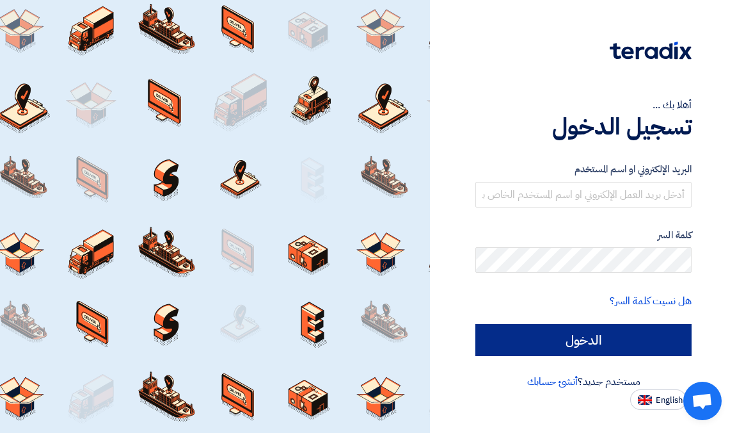
type input "[EMAIL_ADDRESS][DOMAIN_NAME]"
click at [545, 335] on input "الدخول" at bounding box center [584, 340] width 216 height 32
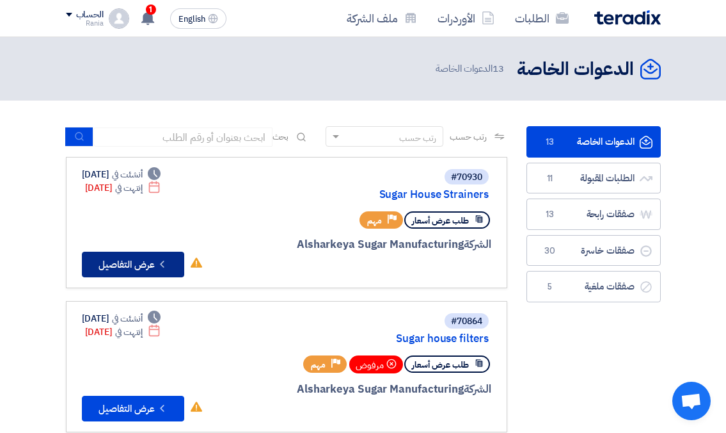
click at [112, 260] on button "Check details عرض التفاصيل" at bounding box center [133, 265] width 102 height 26
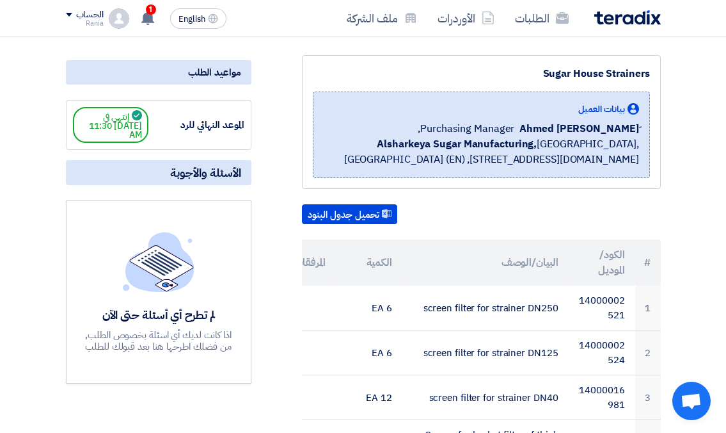
scroll to position [128, 0]
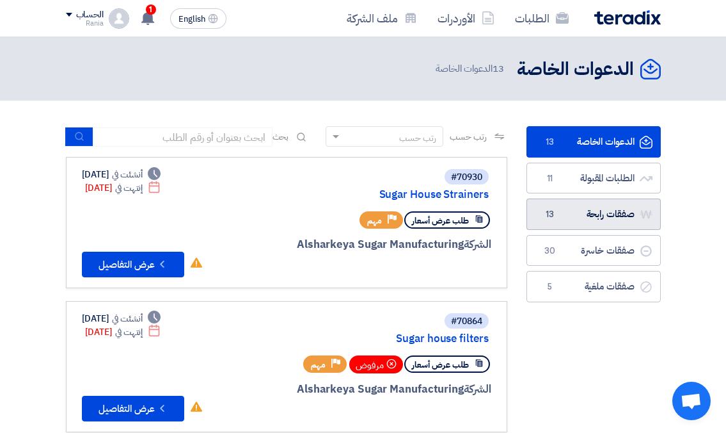
click at [586, 218] on link "صفقات رابحة صفقات رابحة 13" at bounding box center [594, 213] width 134 height 31
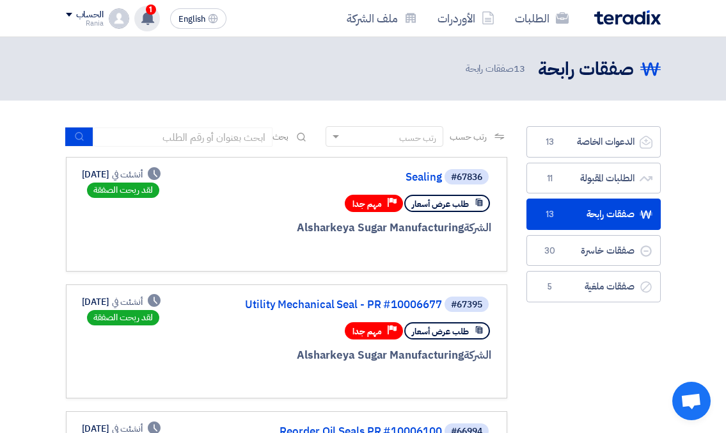
click at [143, 12] on icon at bounding box center [148, 18] width 14 height 14
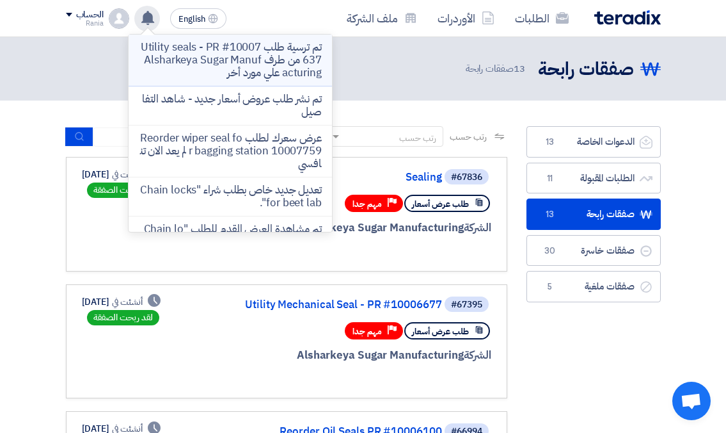
click at [242, 68] on p "تم ترسية طلب Utility seals - PR #10007637 من طرف Alsharkeya Sugar Manufacturing…" at bounding box center [230, 60] width 183 height 38
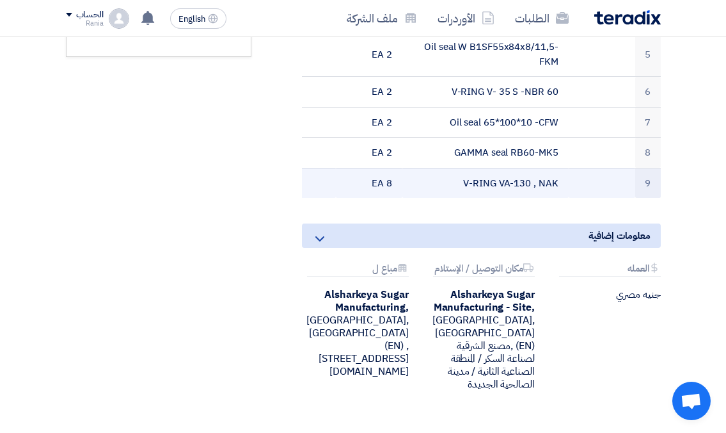
scroll to position [512, 0]
